Goal: Task Accomplishment & Management: Manage account settings

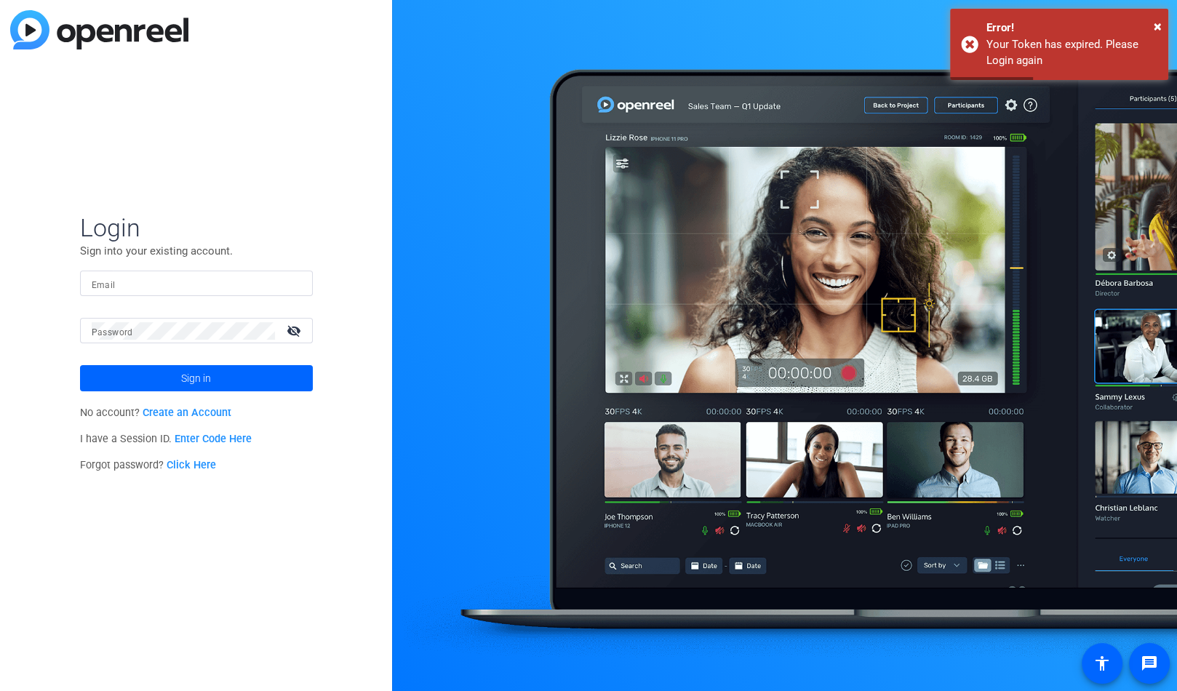
click at [175, 283] on input "Email" at bounding box center [197, 283] width 210 height 17
type input "[PERSON_NAME][EMAIL_ADDRESS][PERSON_NAME][DOMAIN_NAME]"
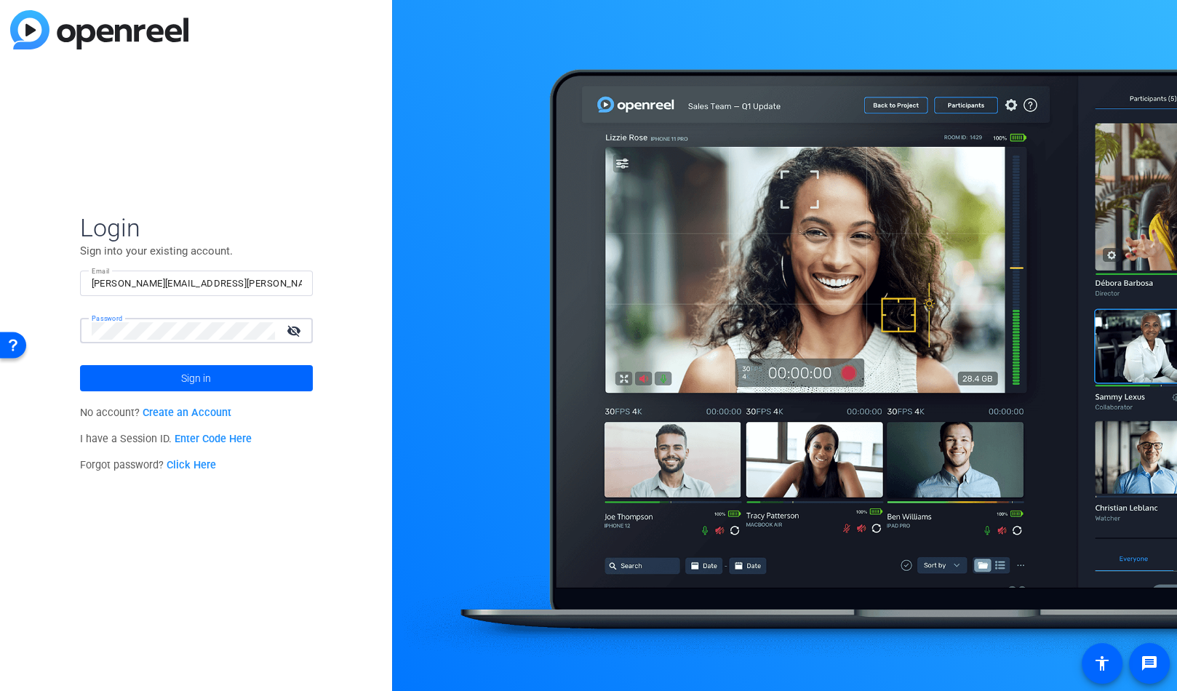
click at [80, 365] on button "Sign in" at bounding box center [196, 378] width 233 height 26
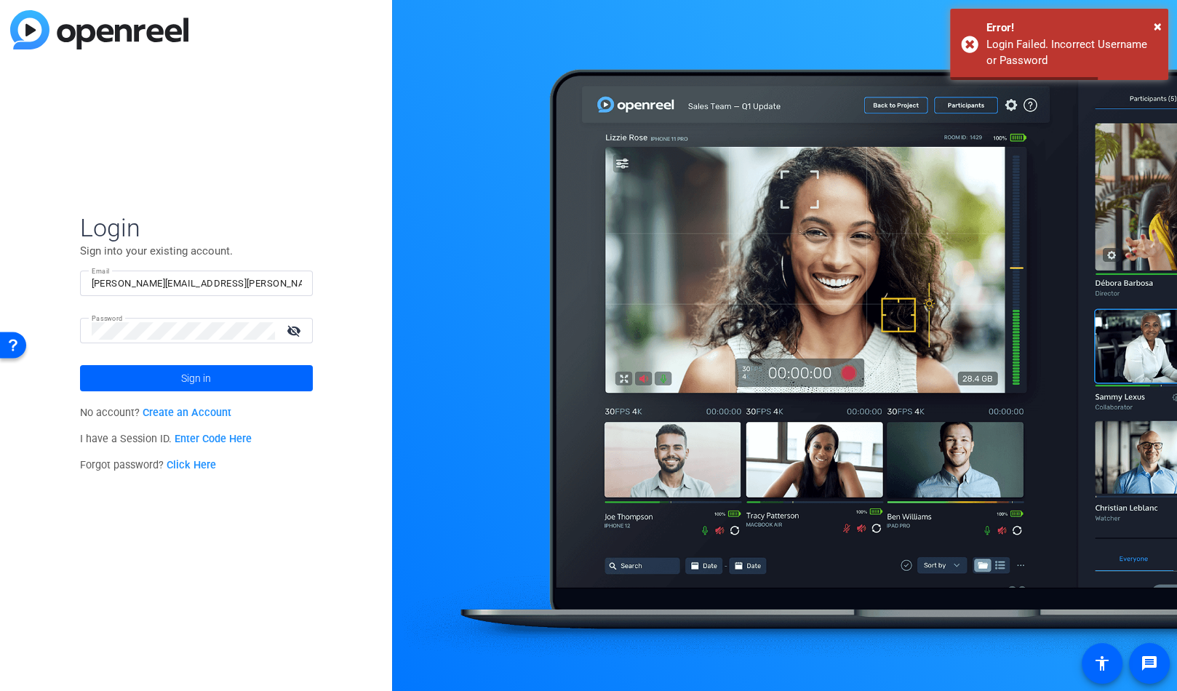
click at [295, 335] on mat-icon "visibility_off" at bounding box center [295, 330] width 35 height 21
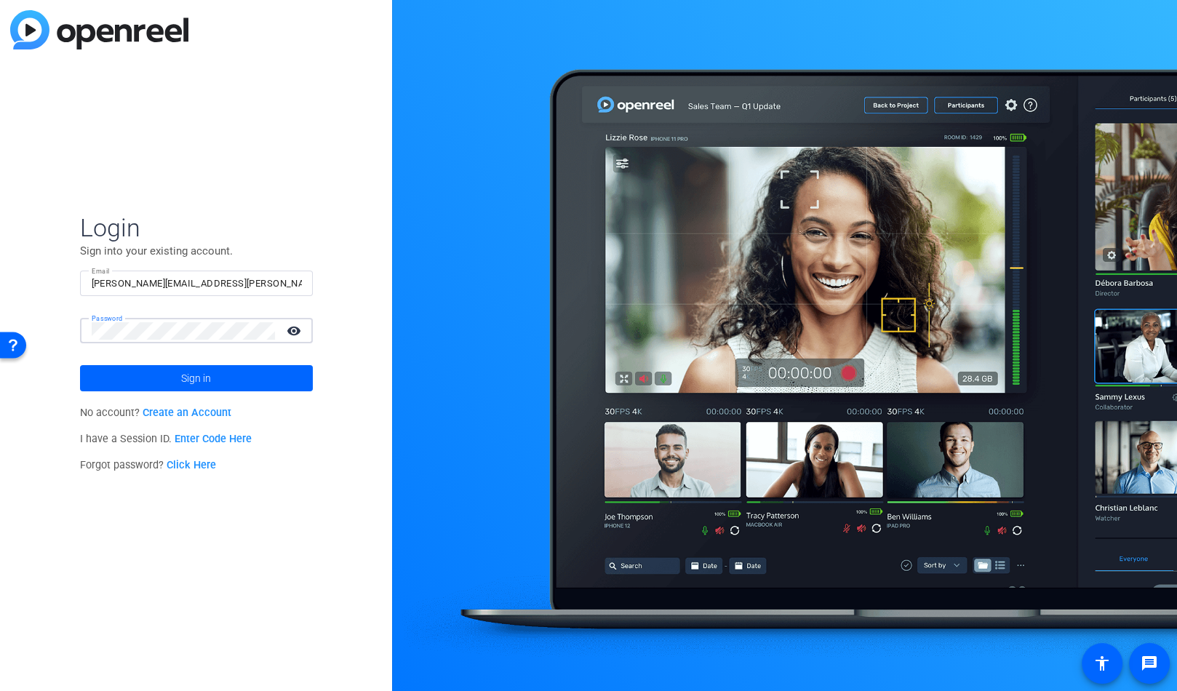
click at [80, 365] on button "Sign in" at bounding box center [196, 378] width 233 height 26
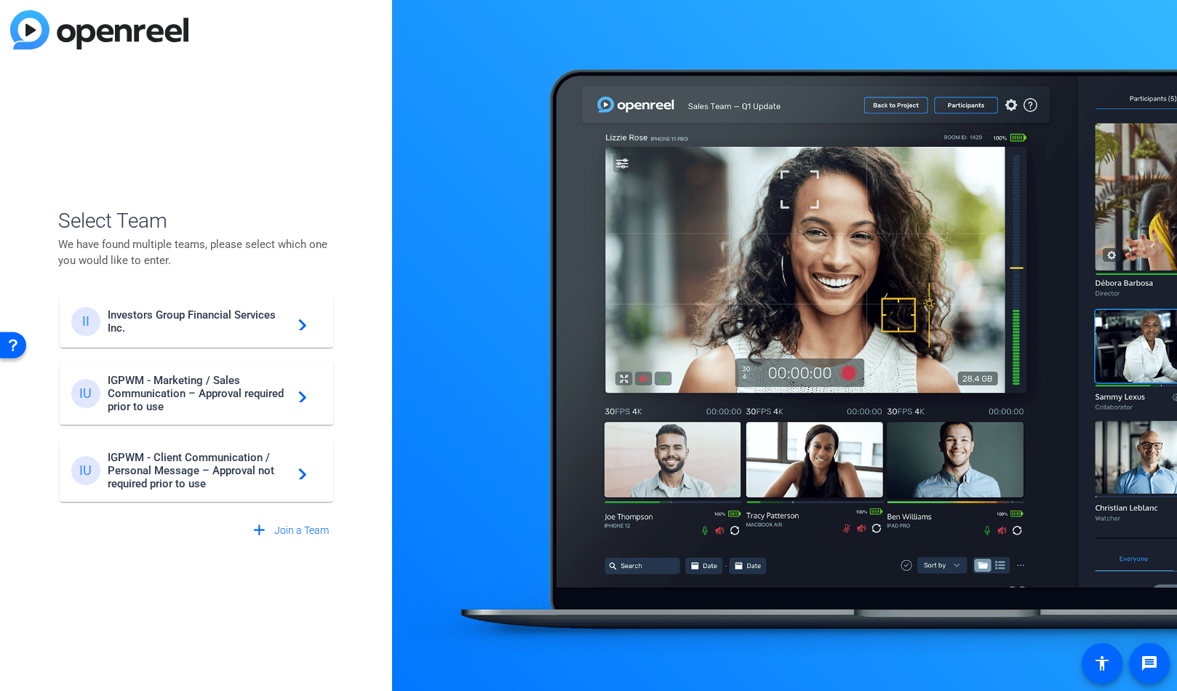
click at [228, 332] on span "Investors Group Financial Services Inc." at bounding box center [199, 321] width 182 height 26
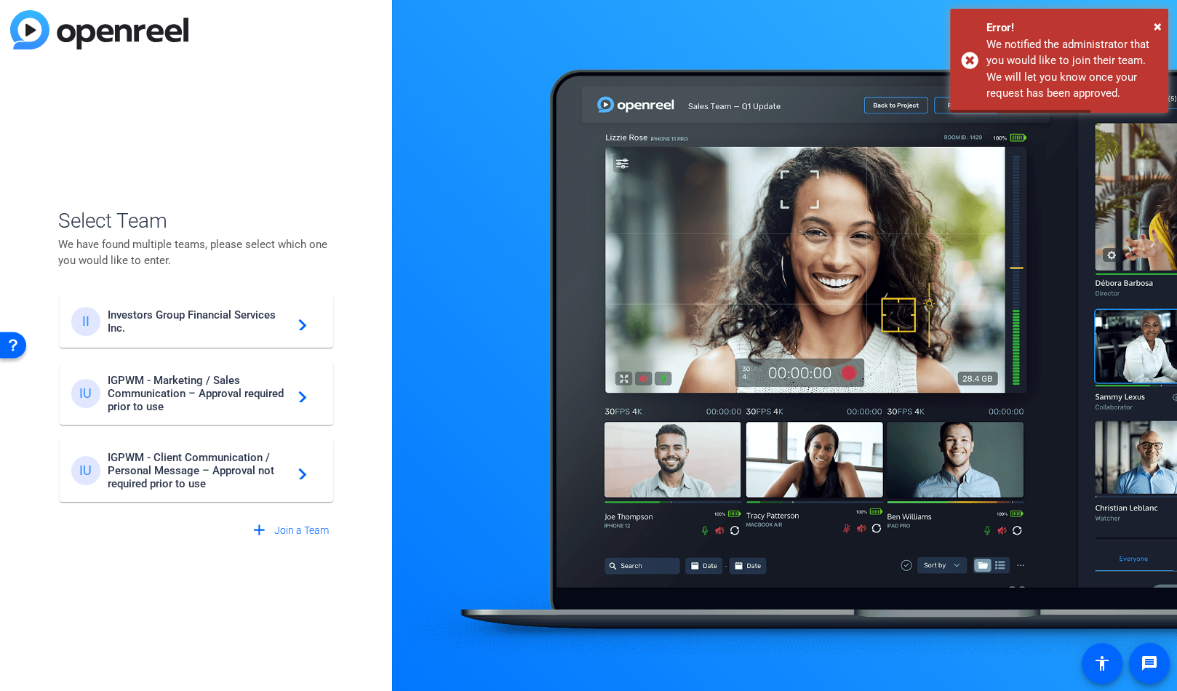
click at [146, 399] on span "IGPWM - Marketing / Sales Communication – Approval required prior to use" at bounding box center [199, 393] width 182 height 39
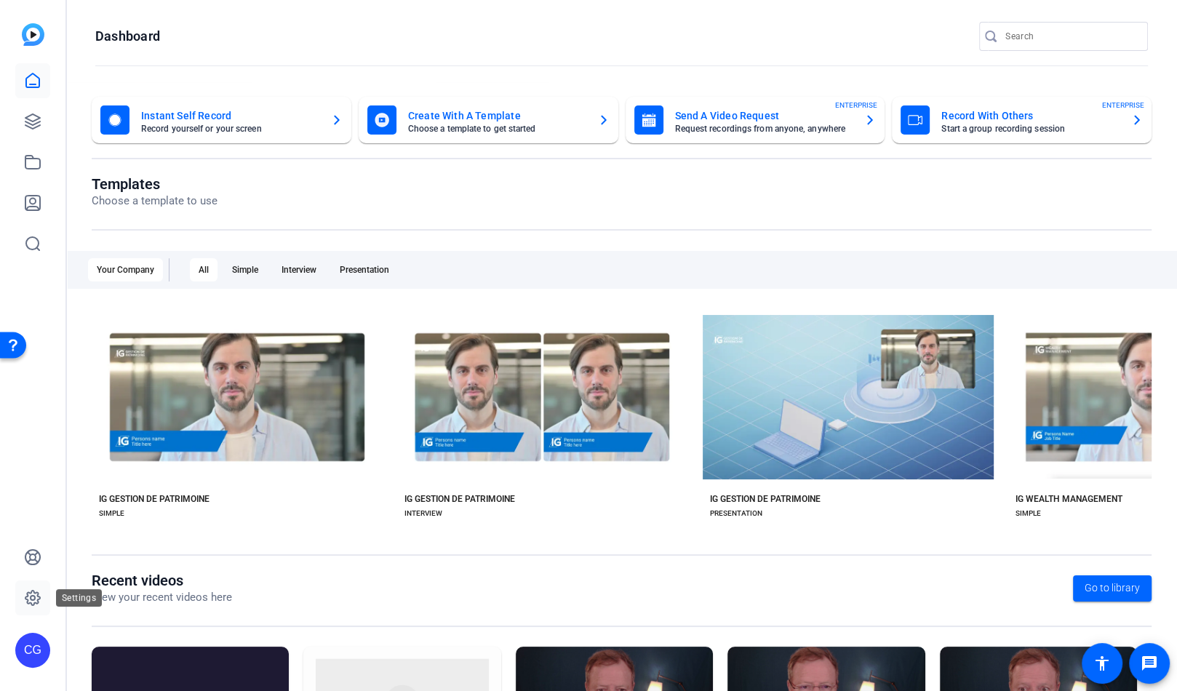
click at [34, 599] on icon at bounding box center [32, 597] width 17 height 17
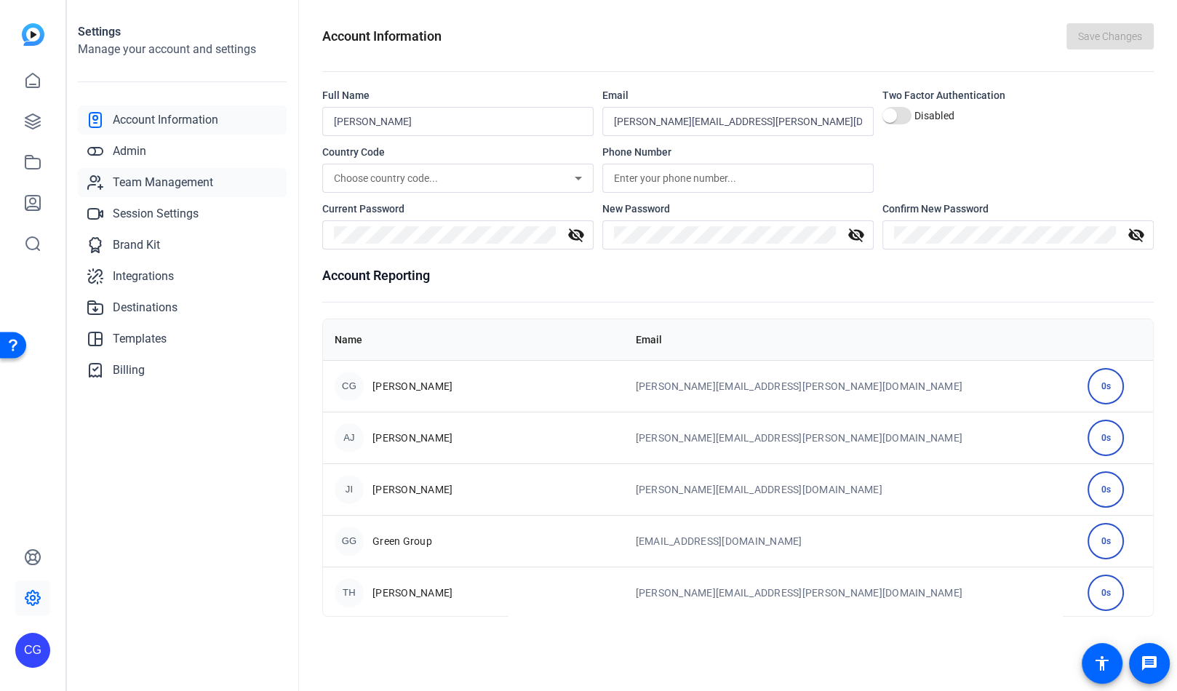
click at [162, 178] on span "Team Management" at bounding box center [163, 182] width 100 height 17
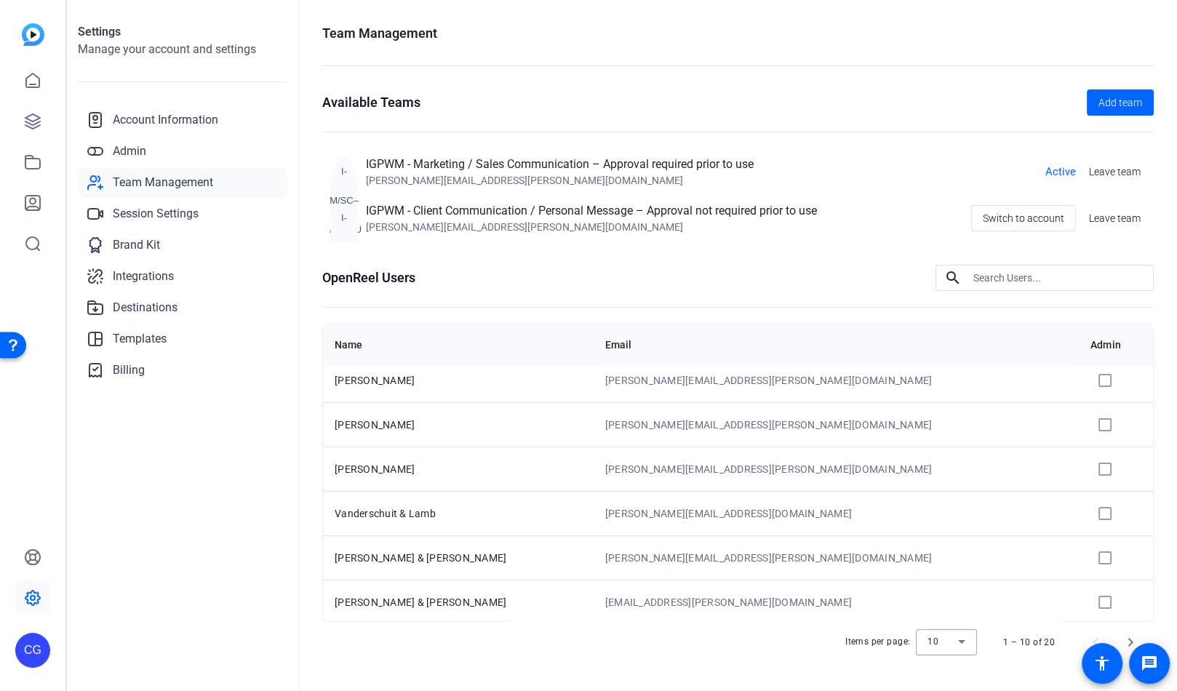
scroll to position [16, 0]
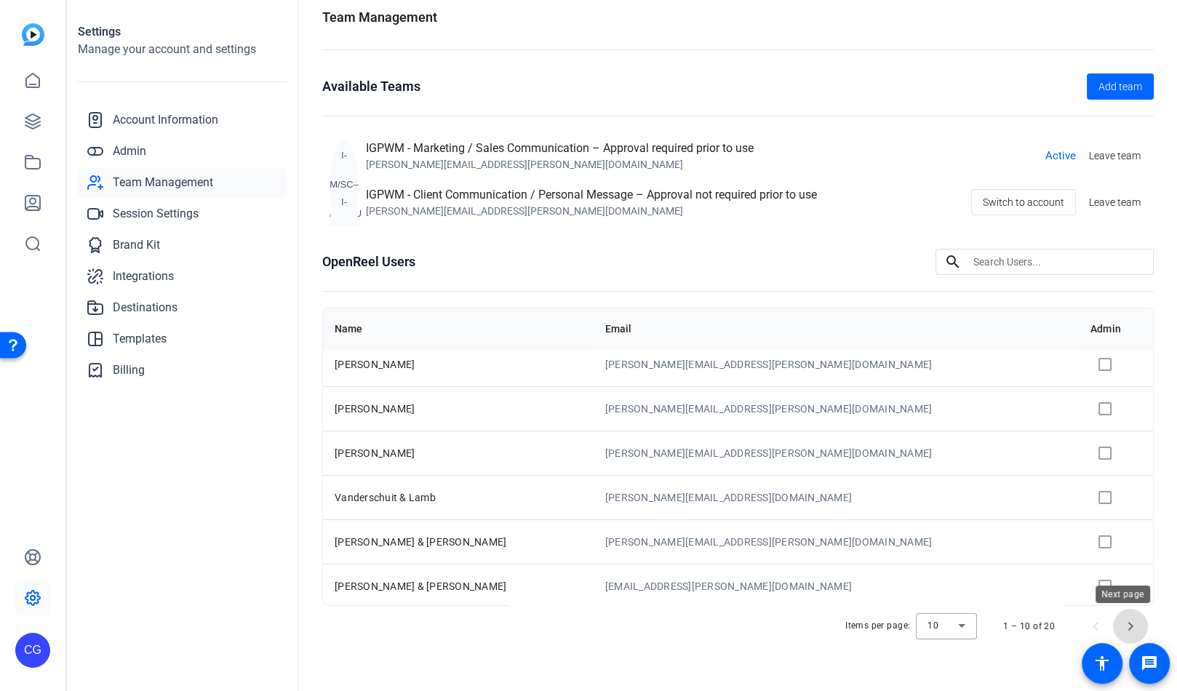
click at [1127, 626] on span "Next page" at bounding box center [1130, 626] width 35 height 35
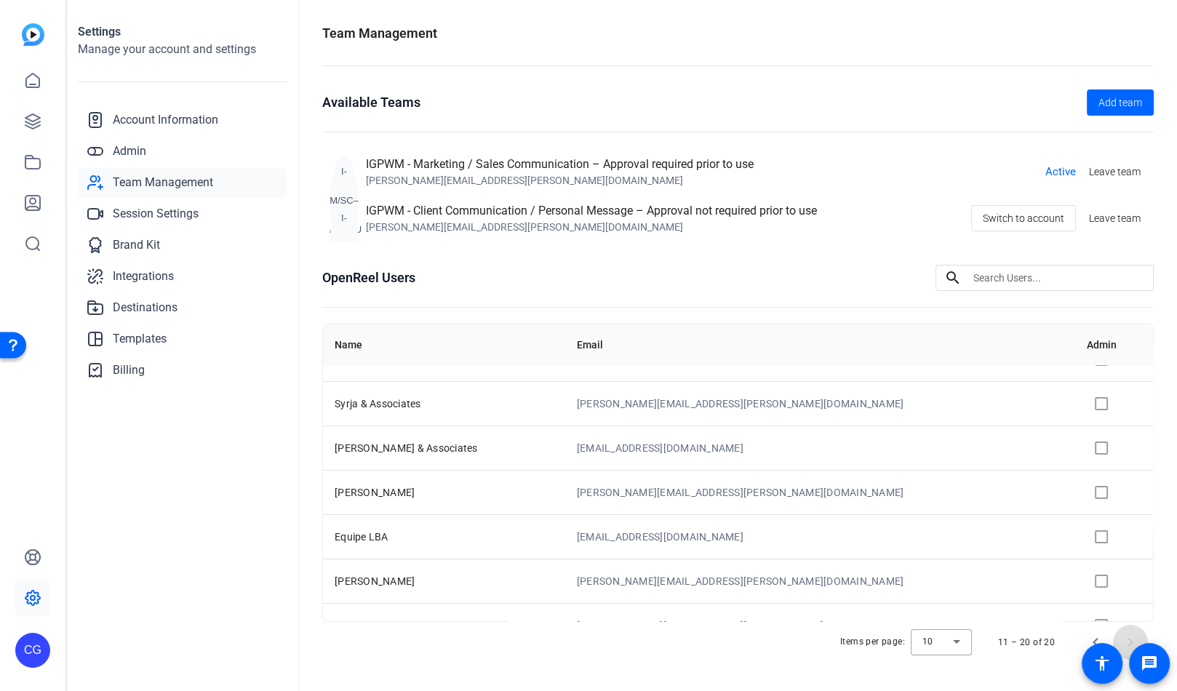
scroll to position [185, 0]
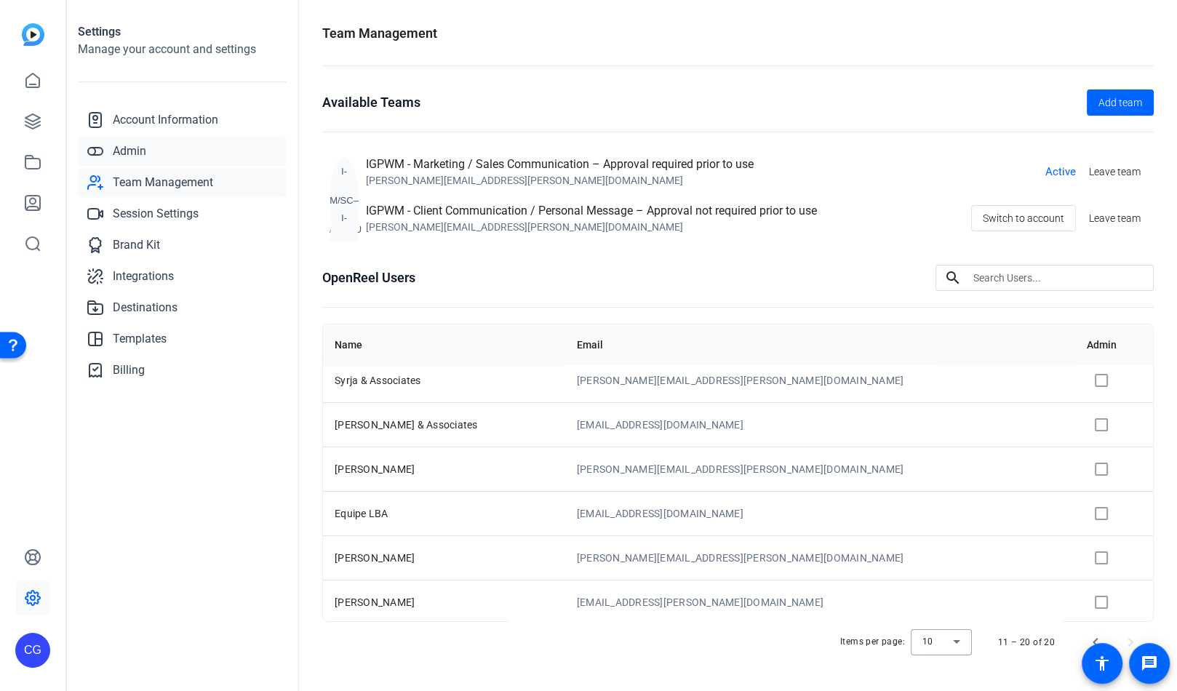
click at [143, 151] on span "Admin" at bounding box center [129, 151] width 33 height 17
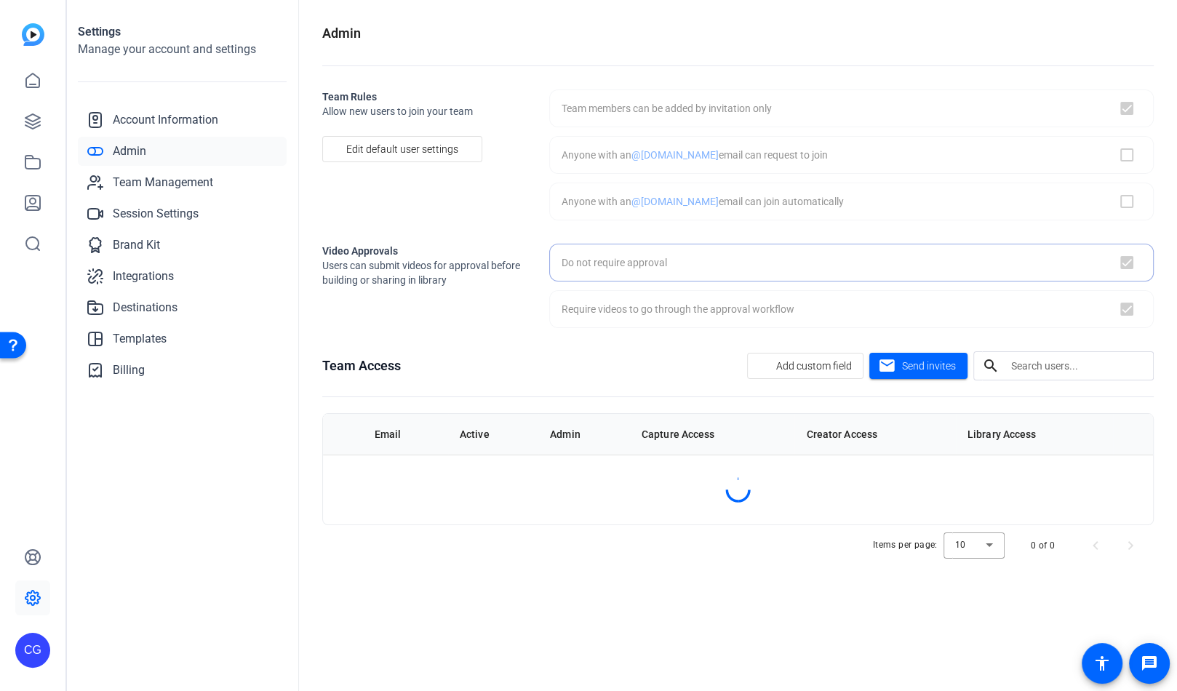
checkbox input "true"
checkbox input "false"
checkbox input "true"
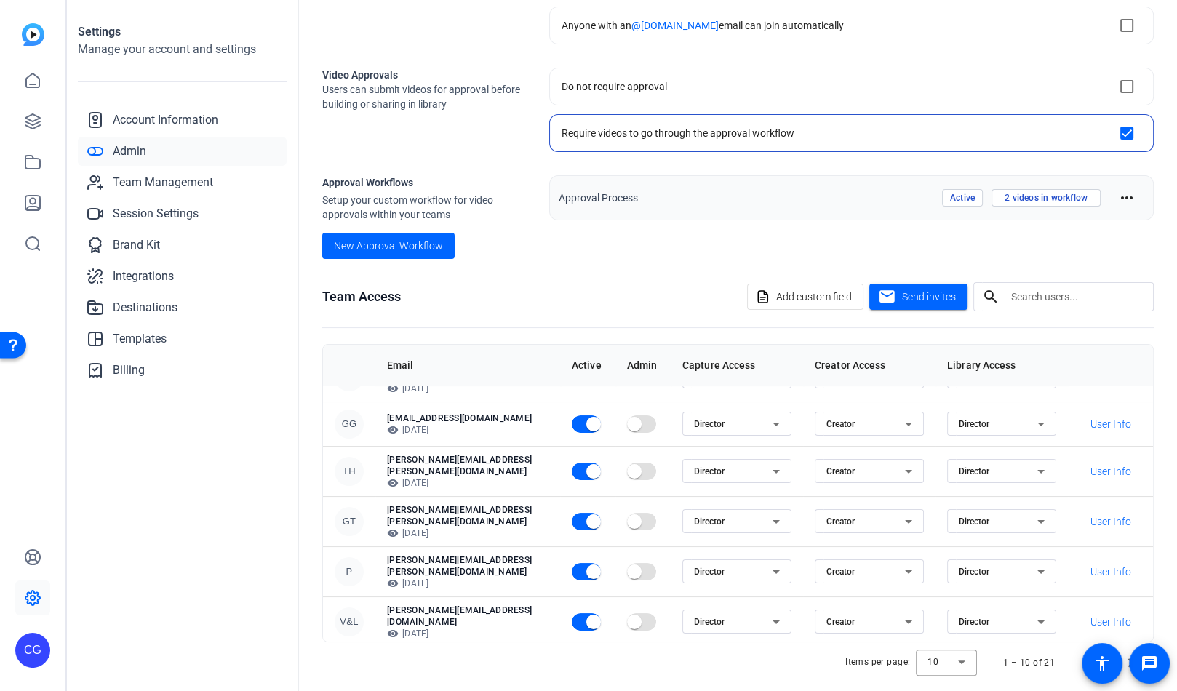
scroll to position [189, 0]
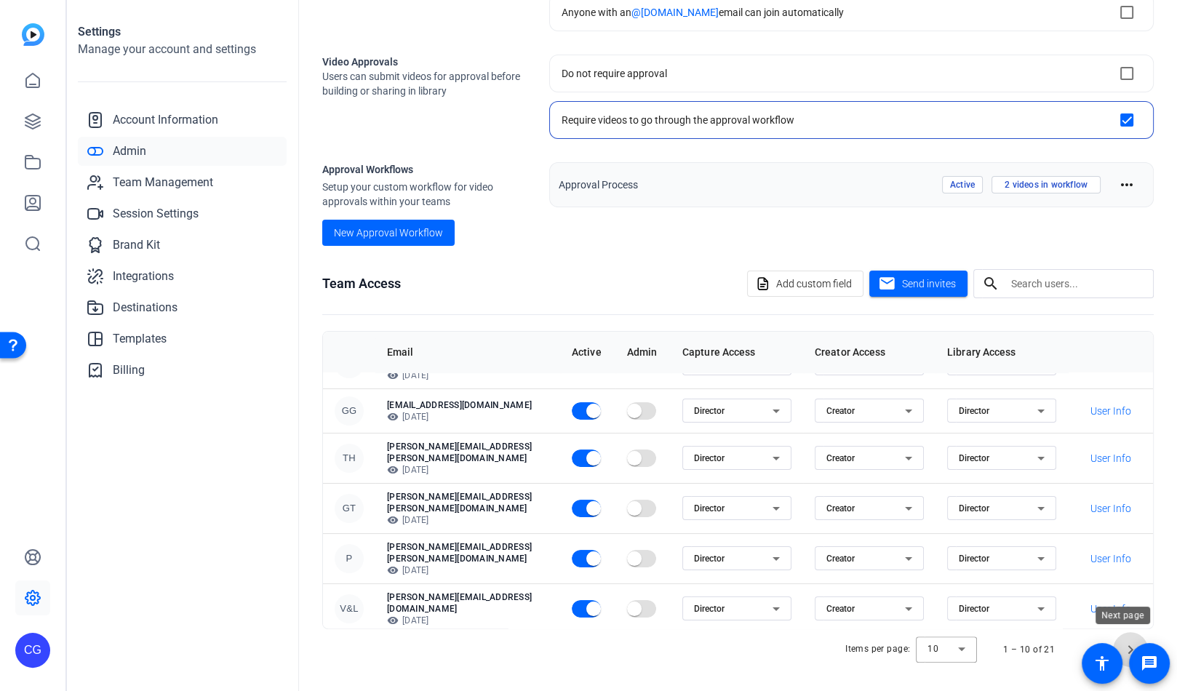
click at [1127, 646] on span "Next page" at bounding box center [1130, 649] width 35 height 35
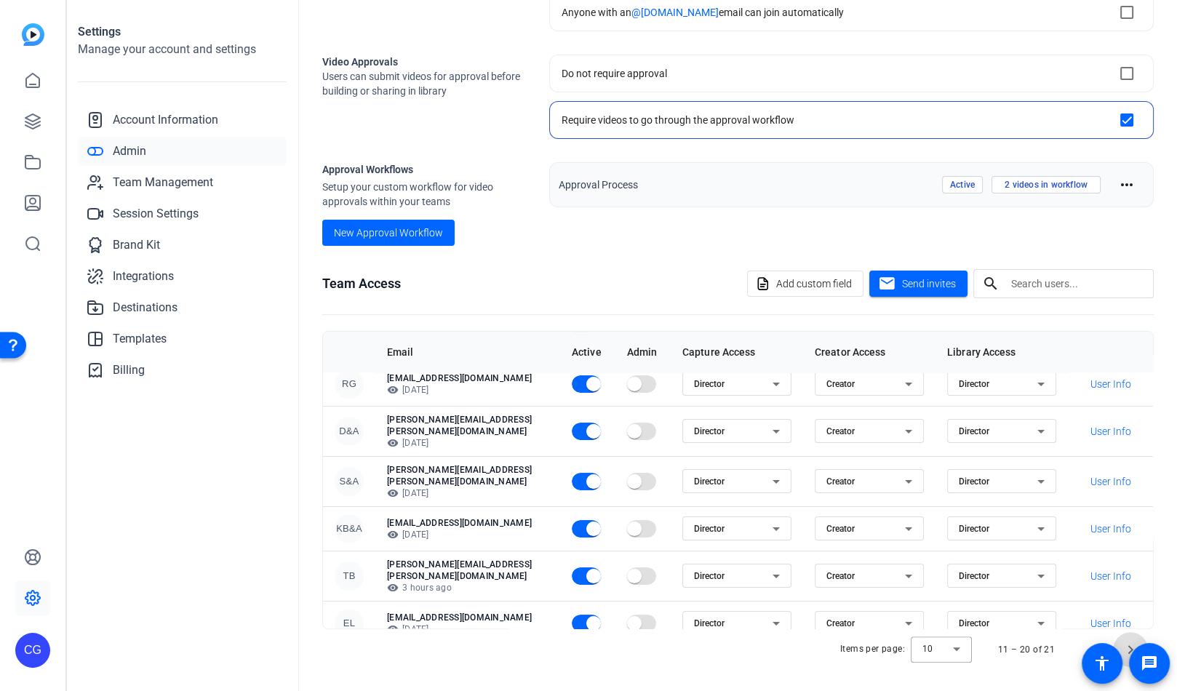
scroll to position [185, 0]
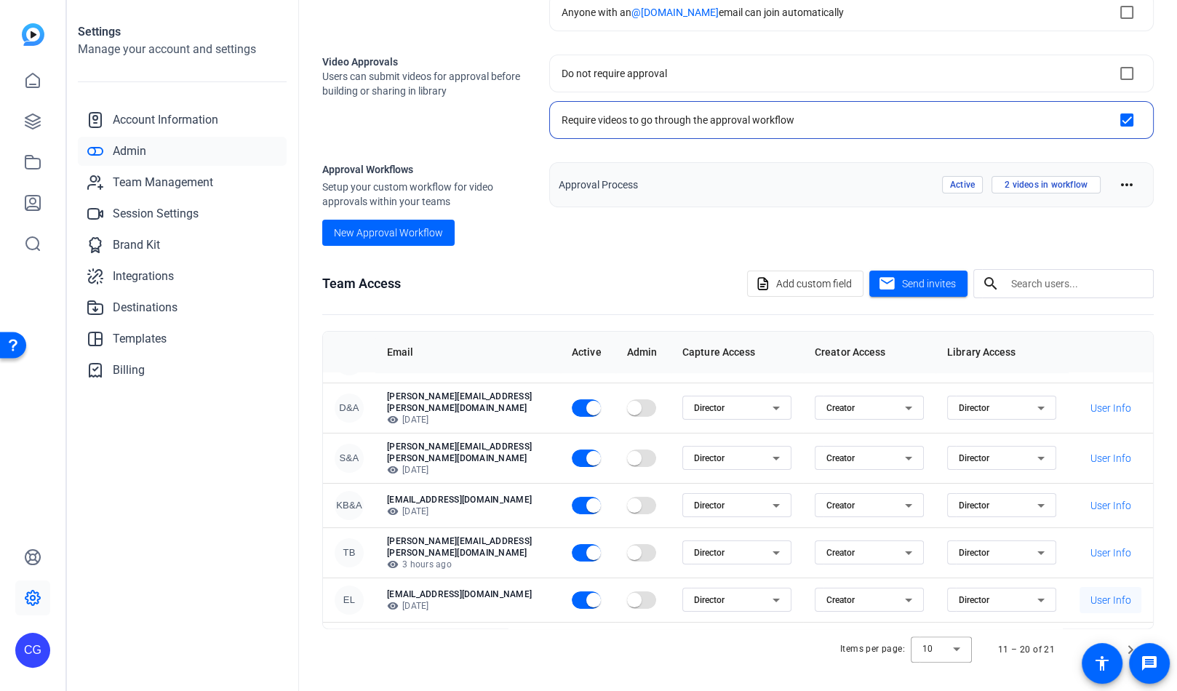
click at [1091, 593] on span "User Info" at bounding box center [1111, 600] width 41 height 15
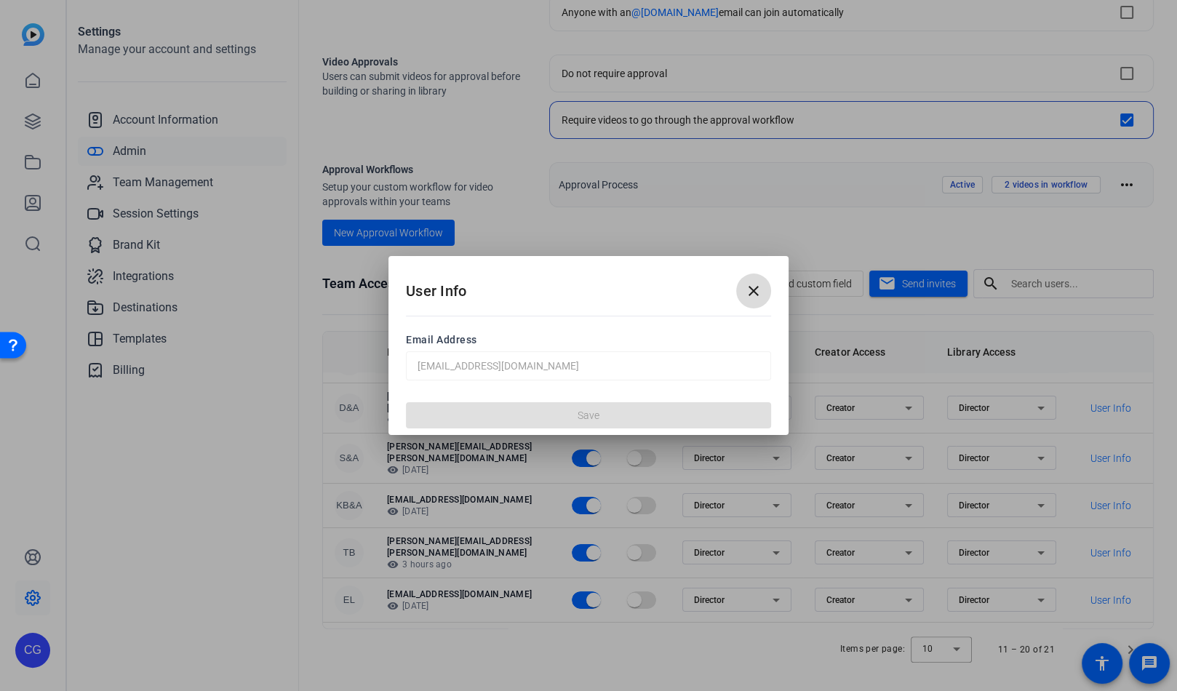
click at [748, 289] on mat-icon "close" at bounding box center [753, 290] width 17 height 17
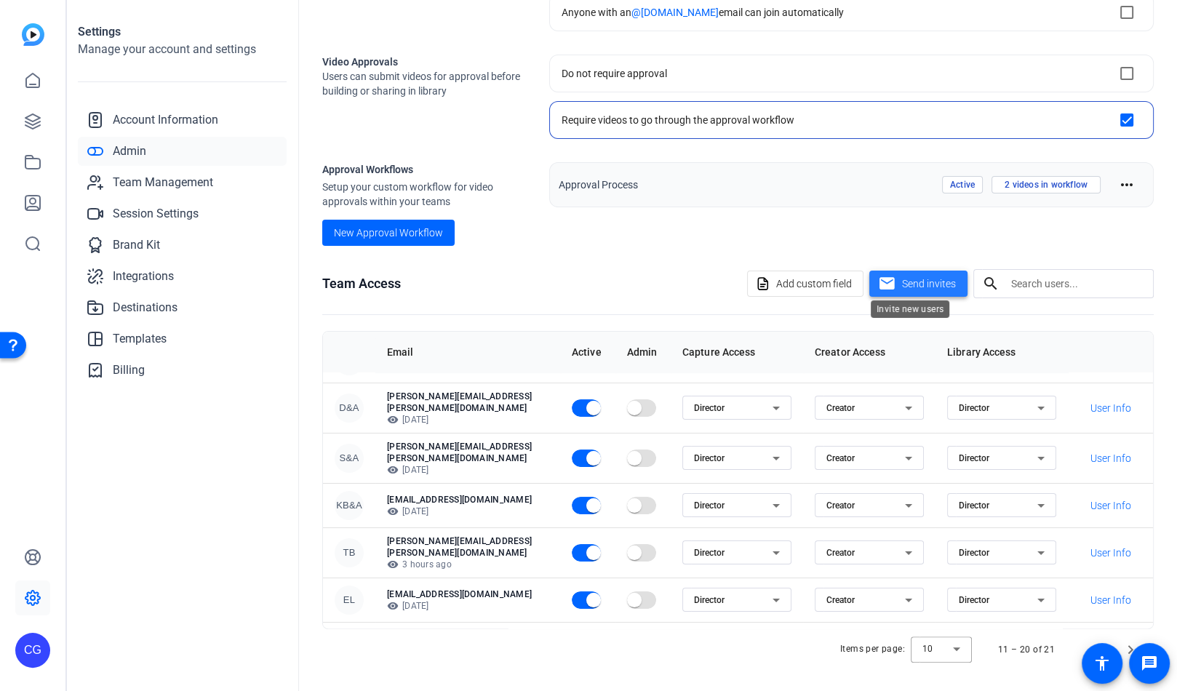
click at [902, 284] on span "Send invites" at bounding box center [929, 283] width 54 height 15
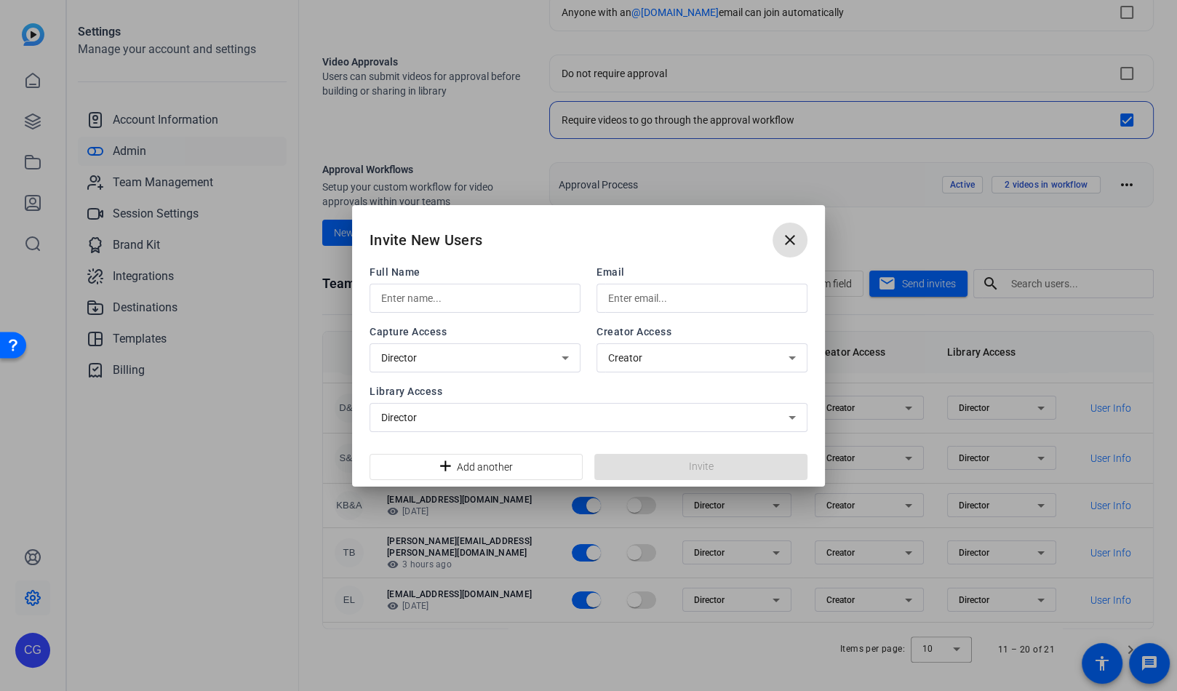
click at [792, 241] on mat-icon "close" at bounding box center [789, 239] width 17 height 17
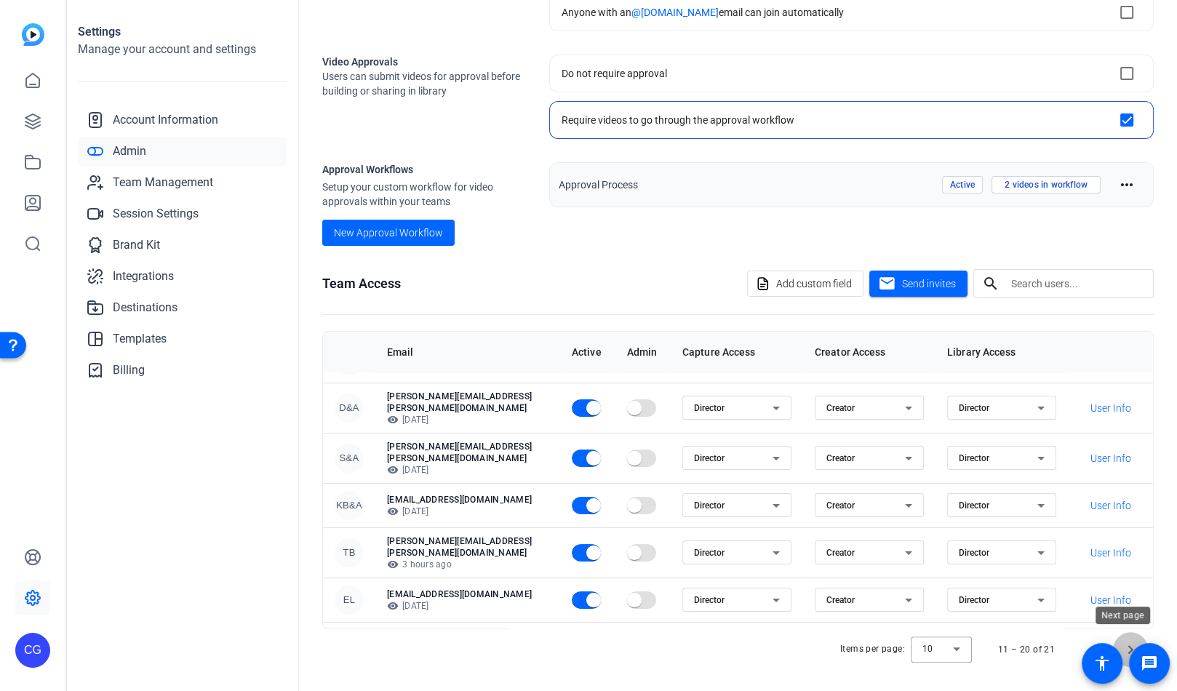
click at [1125, 644] on span "Next page" at bounding box center [1130, 649] width 35 height 35
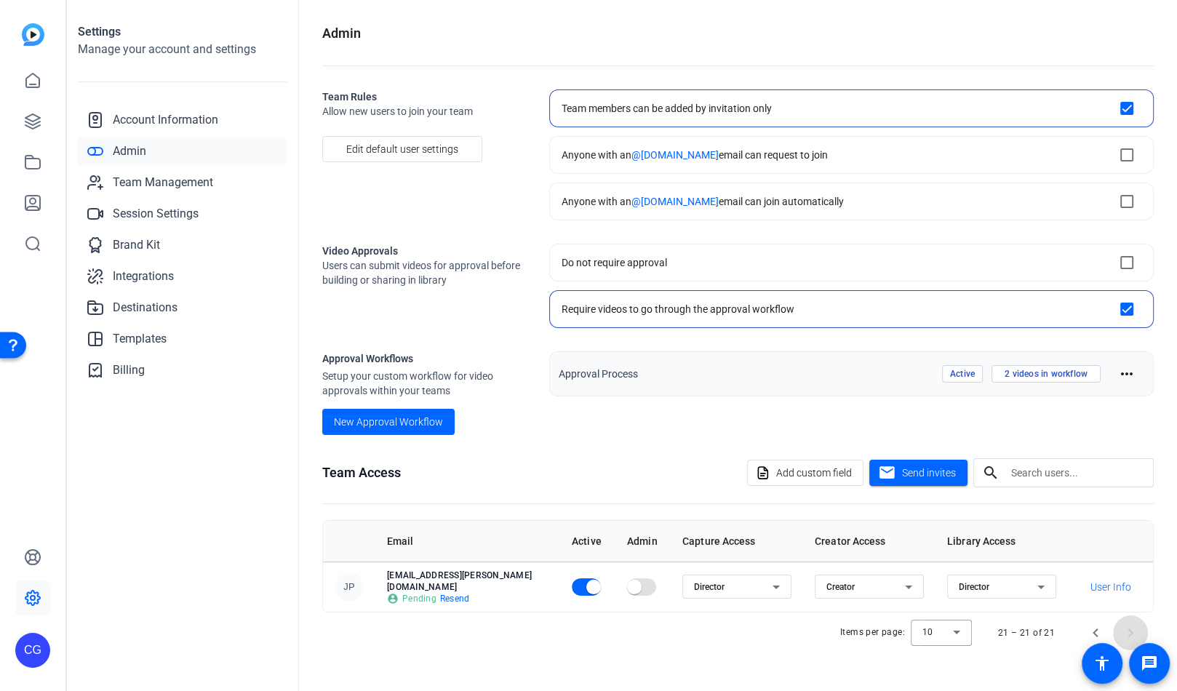
scroll to position [0, 0]
click at [458, 593] on span "Resend" at bounding box center [455, 599] width 30 height 12
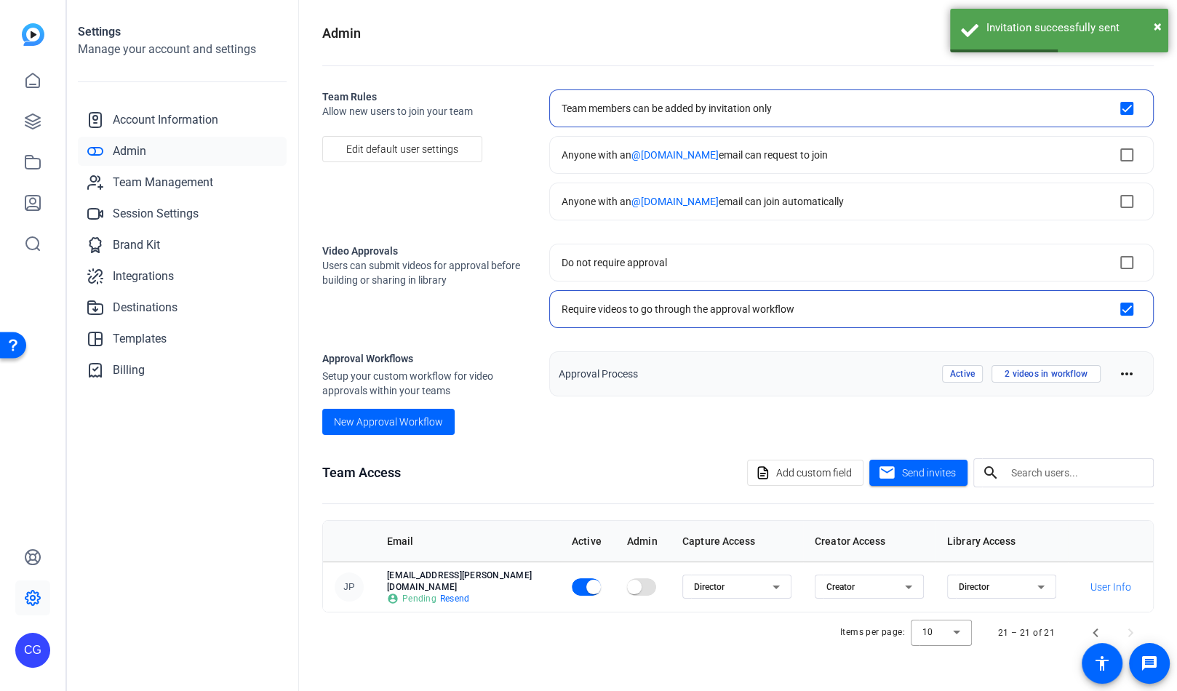
click at [135, 145] on span "Admin" at bounding box center [129, 151] width 33 height 17
click at [140, 178] on span "Team Management" at bounding box center [163, 182] width 100 height 17
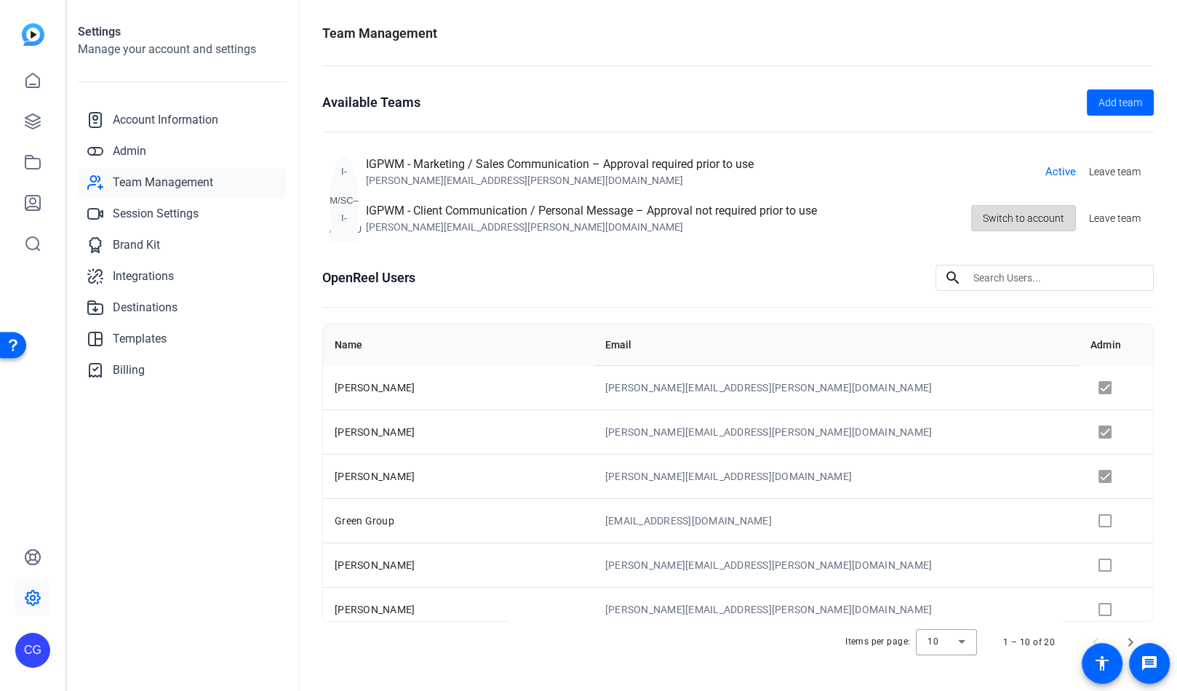
click at [1010, 216] on span "Switch to account" at bounding box center [1023, 218] width 81 height 28
click at [139, 152] on span "Admin" at bounding box center [129, 151] width 33 height 17
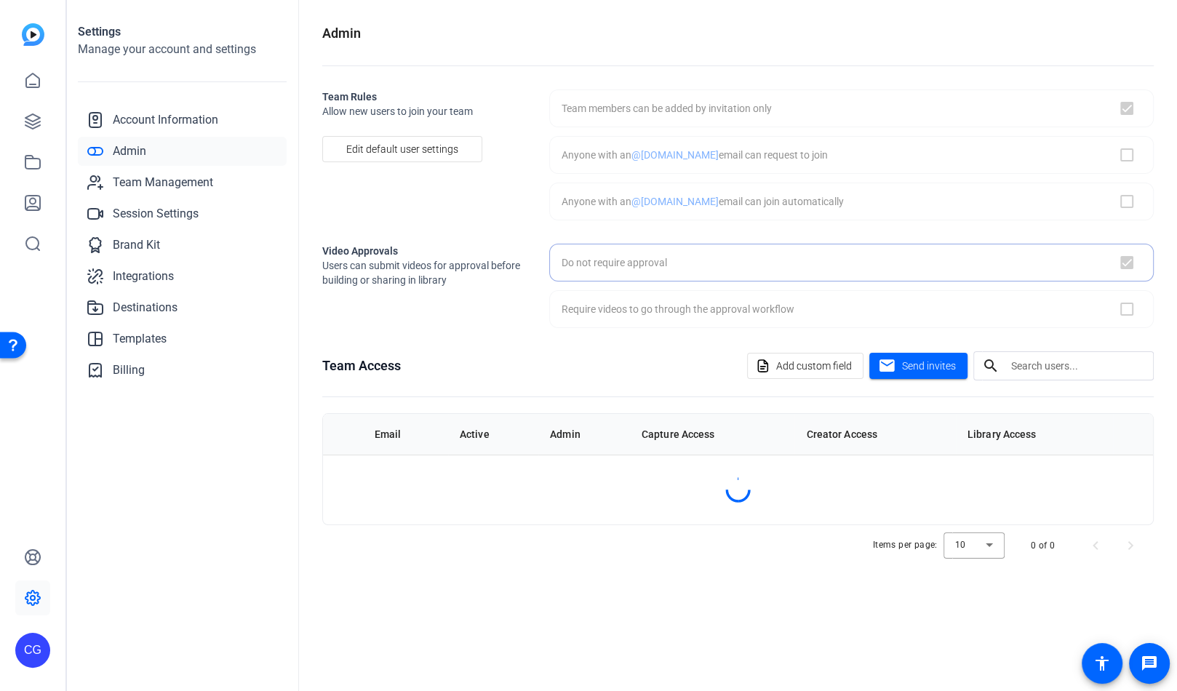
checkbox input "true"
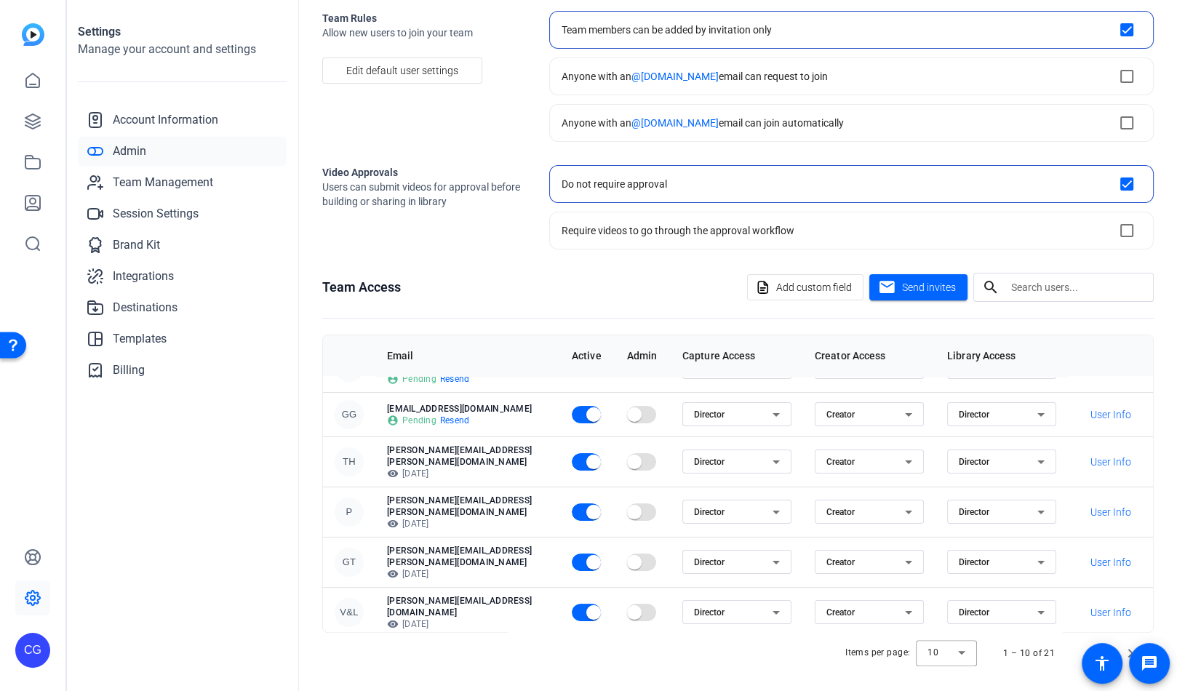
scroll to position [81, 0]
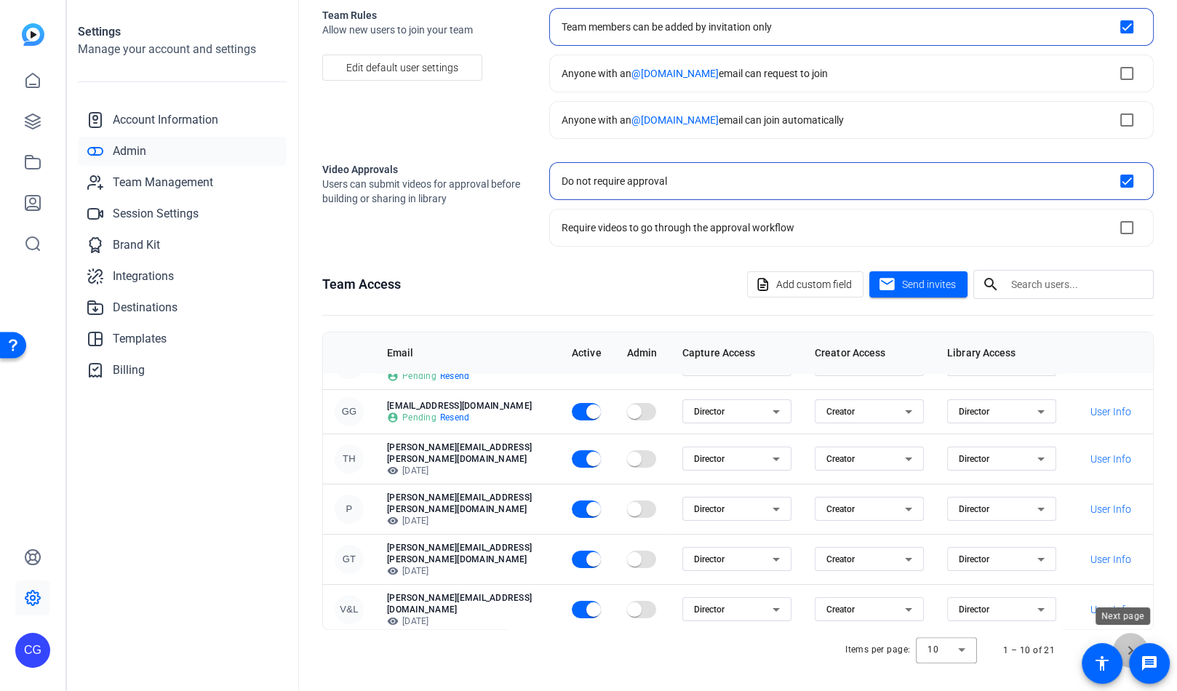
click at [1126, 645] on span "Next page" at bounding box center [1130, 650] width 35 height 35
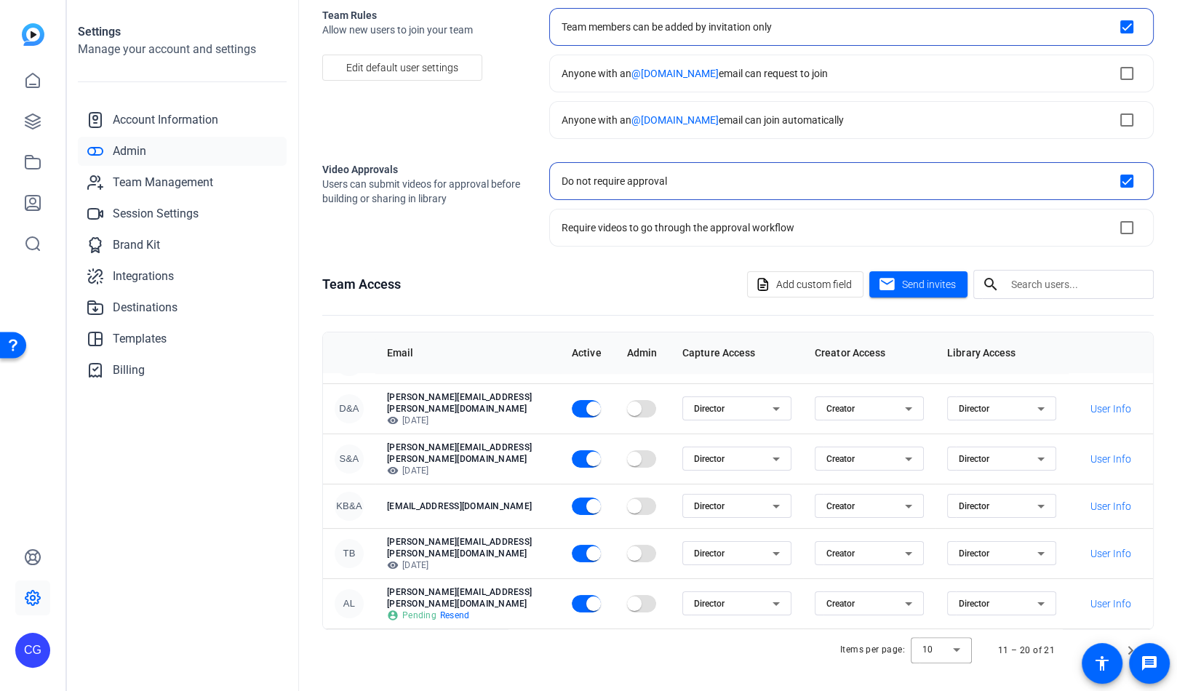
click at [460, 651] on span "Resend" at bounding box center [455, 657] width 30 height 12
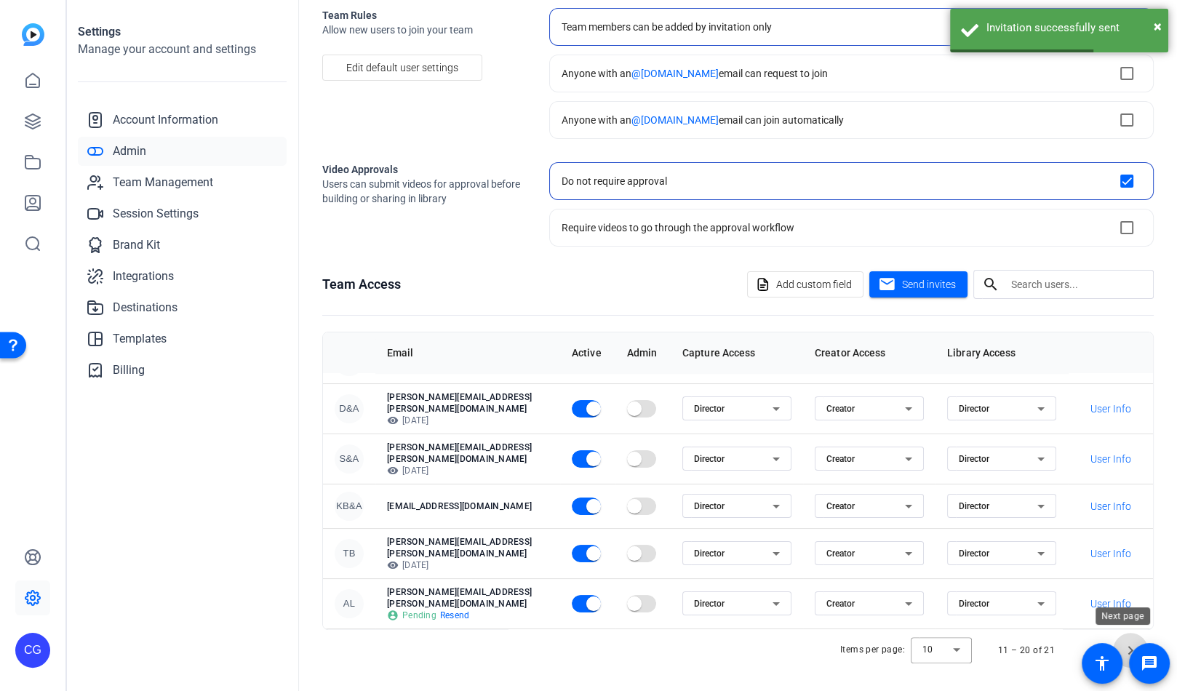
click at [1123, 650] on span "Next page" at bounding box center [1130, 650] width 35 height 35
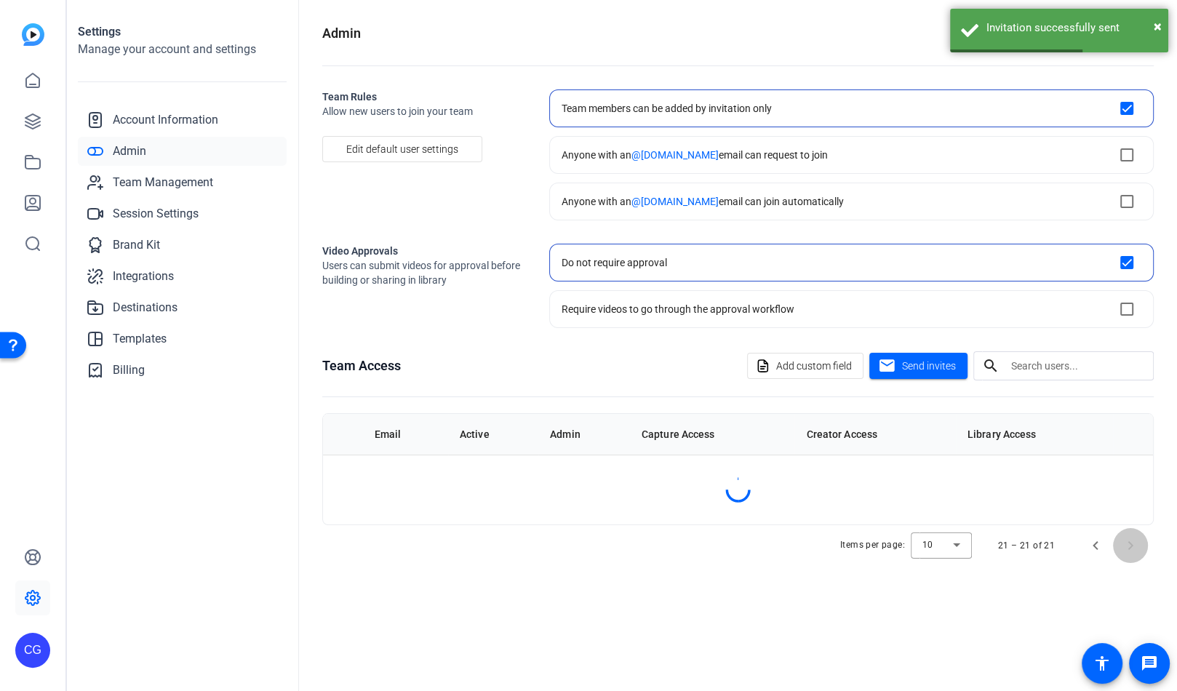
scroll to position [0, 0]
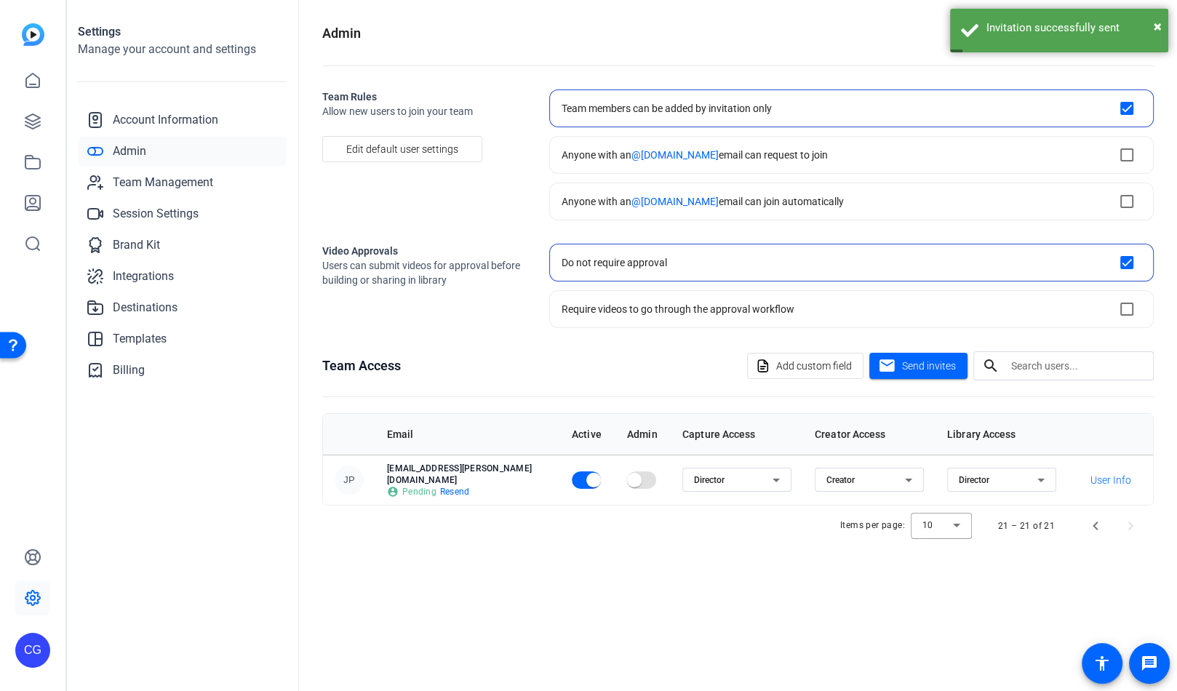
click at [467, 486] on span "Resend" at bounding box center [455, 492] width 30 height 12
